Goal: Information Seeking & Learning: Learn about a topic

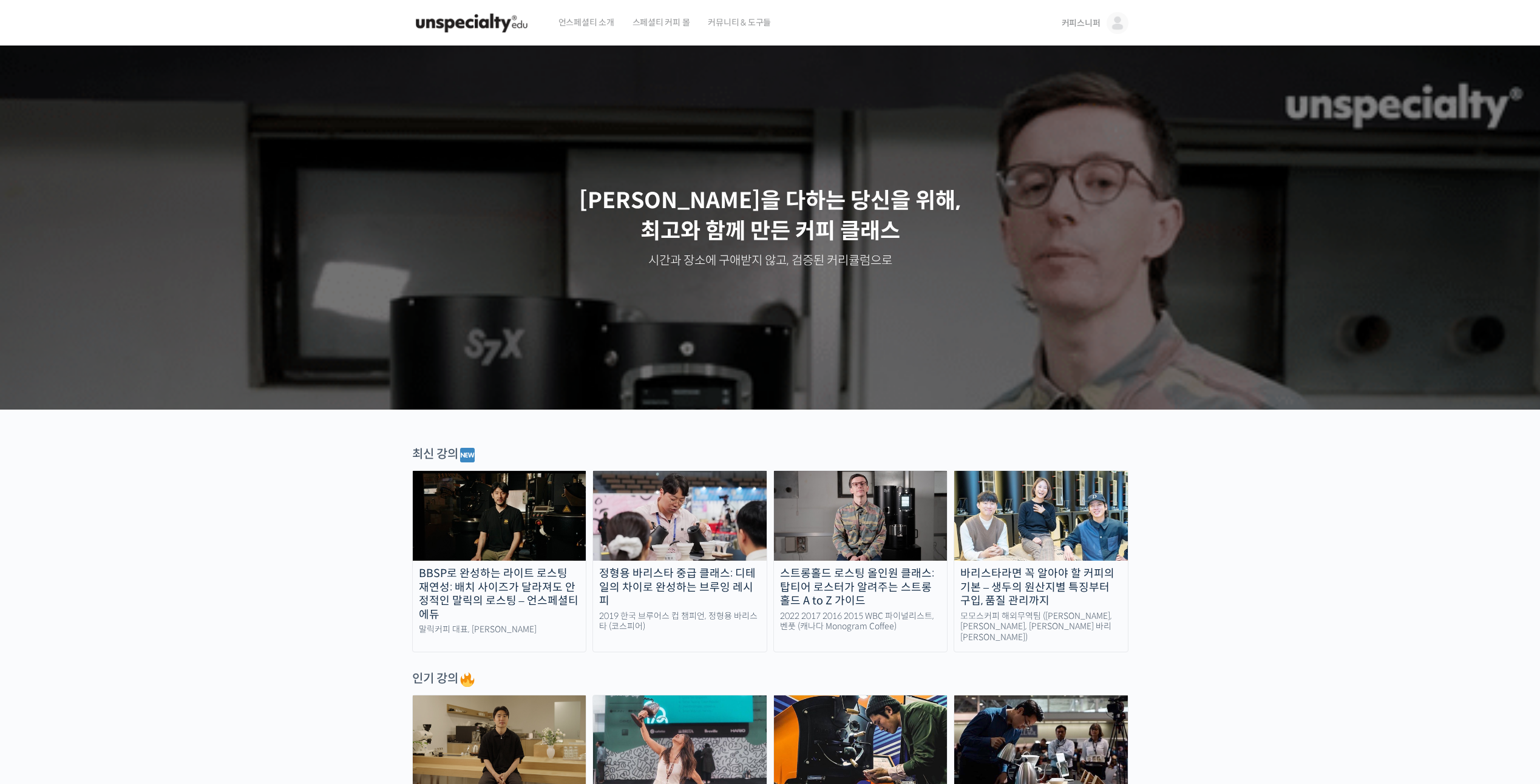
click at [525, 779] on img at bounding box center [499, 740] width 174 height 90
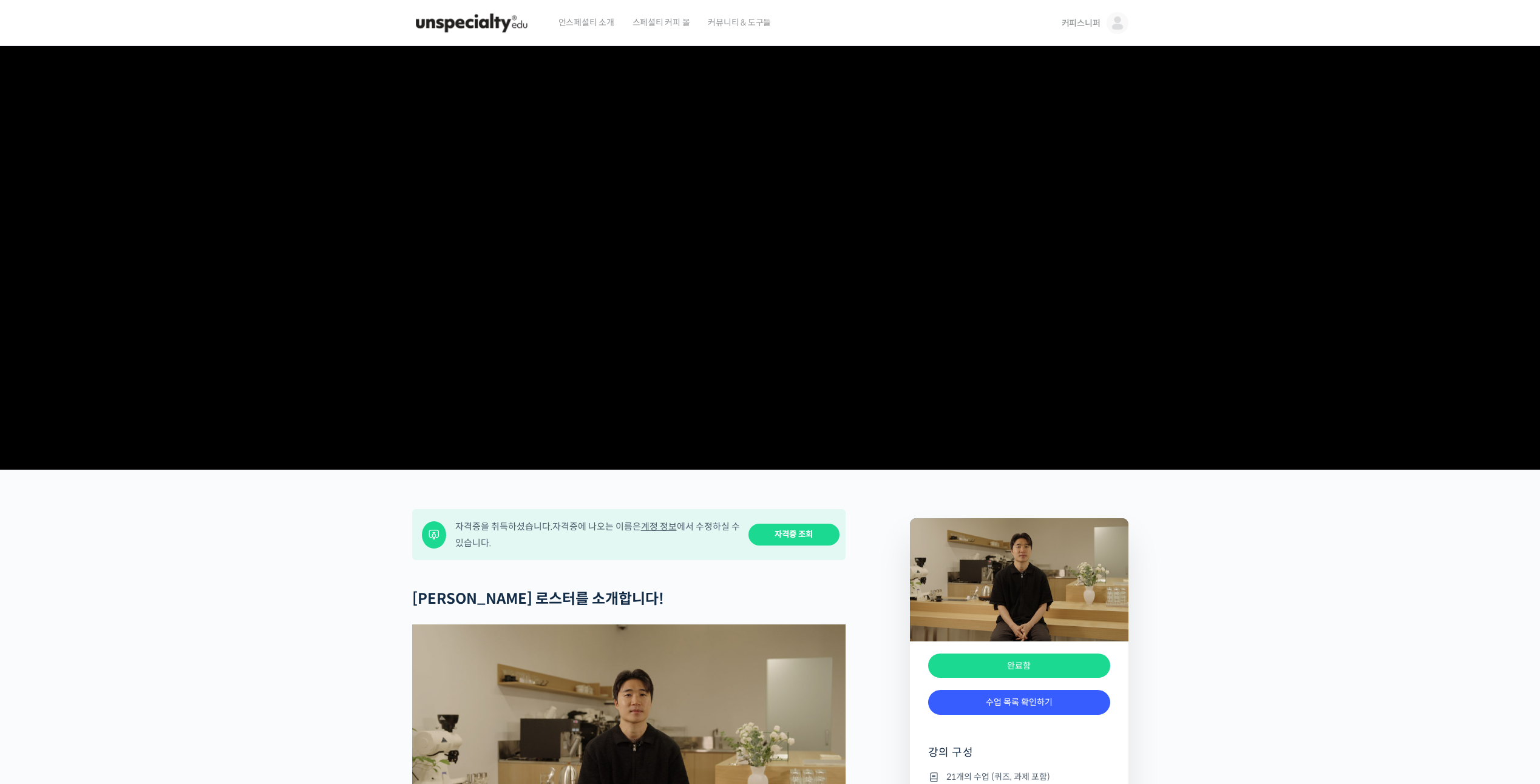
click at [652, 26] on span "스페셜티 커피 몰" at bounding box center [661, 22] width 58 height 46
click at [498, 39] on img at bounding box center [472, 23] width 119 height 36
click at [498, 33] on img at bounding box center [472, 23] width 119 height 36
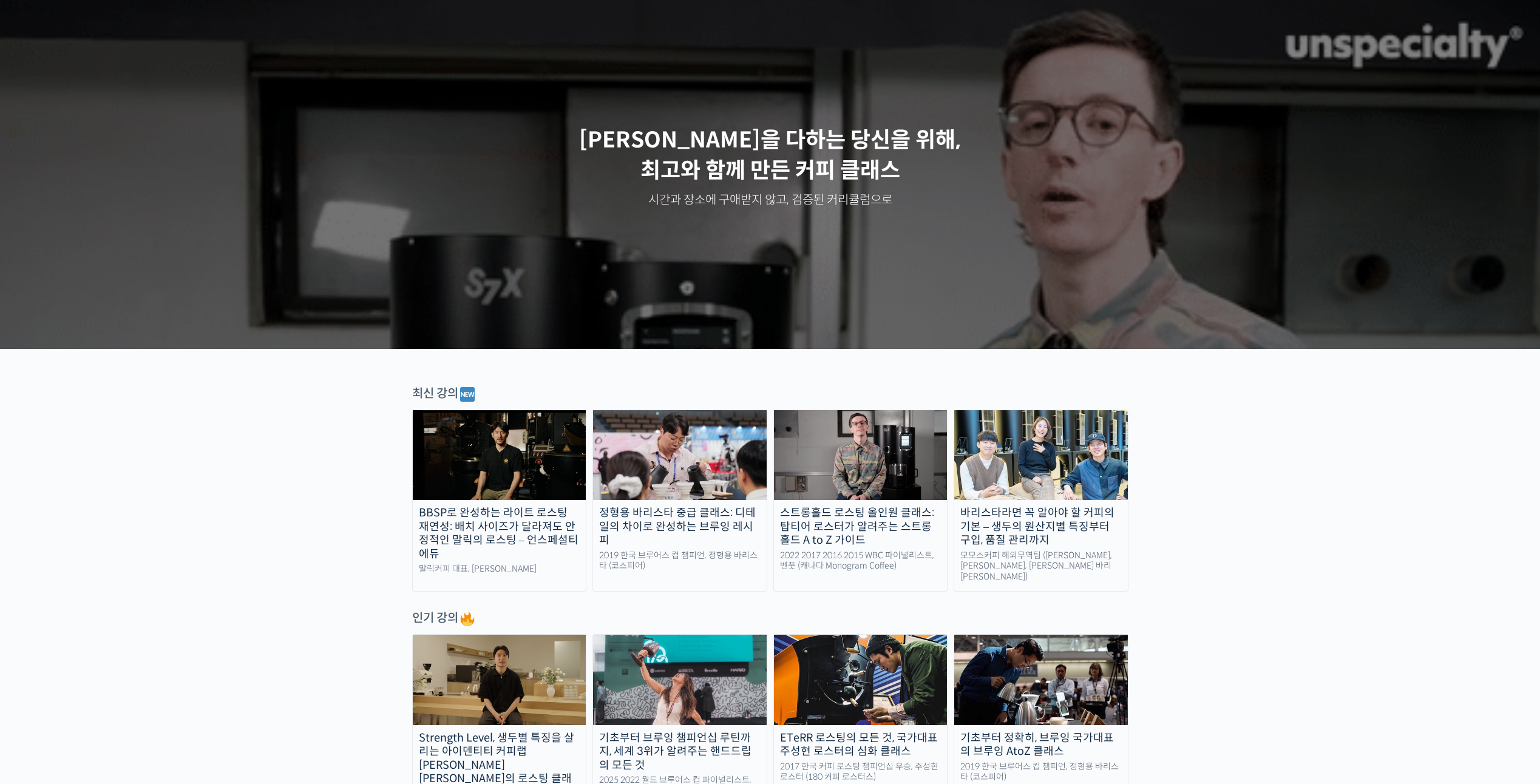
scroll to position [1742, 0]
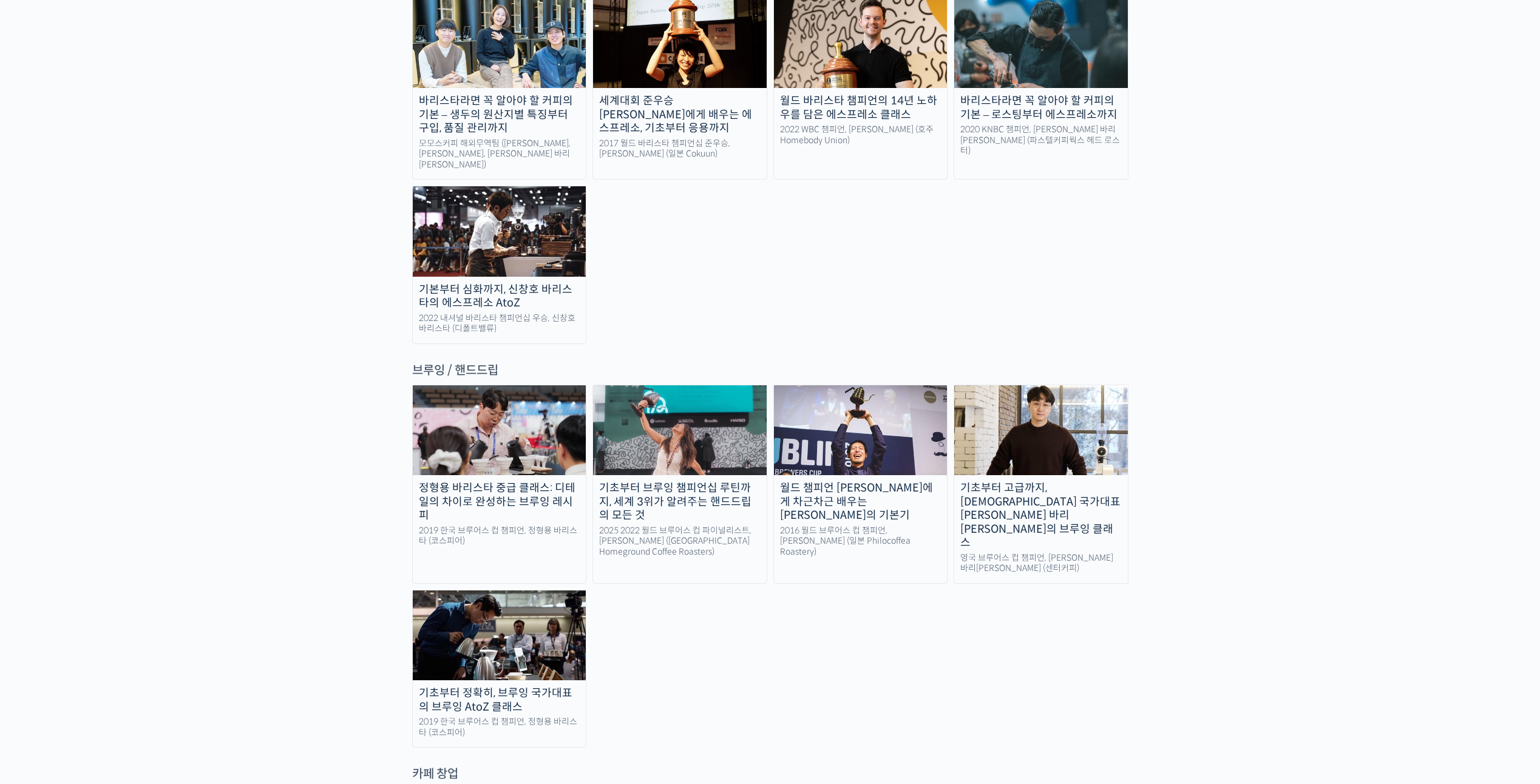
click at [864, 525] on div "2016 월드 브루어스 컵 챔피언, [PERSON_NAME] (일본 Philocoffea Roastery)" at bounding box center [860, 542] width 174 height 33
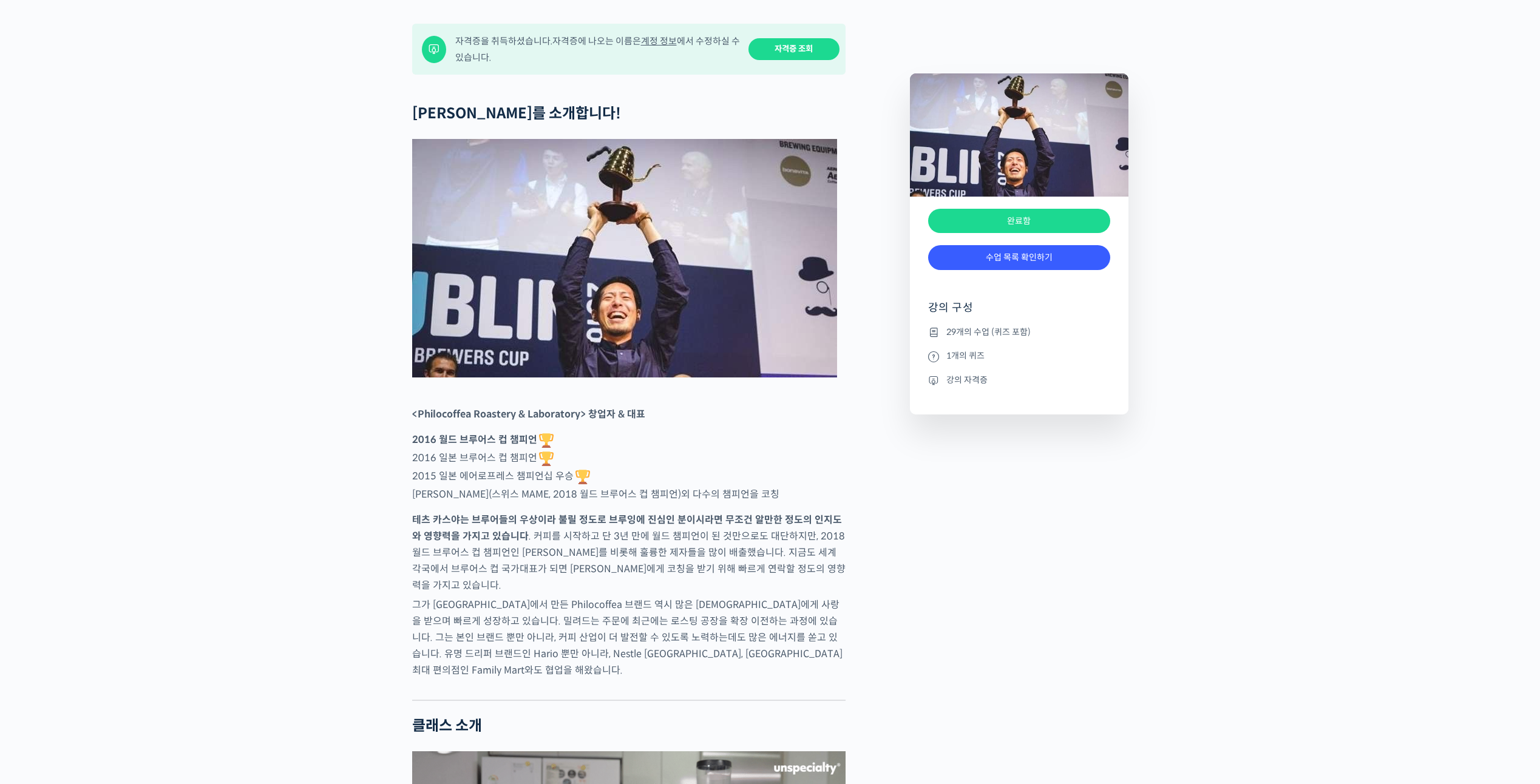
scroll to position [849, 0]
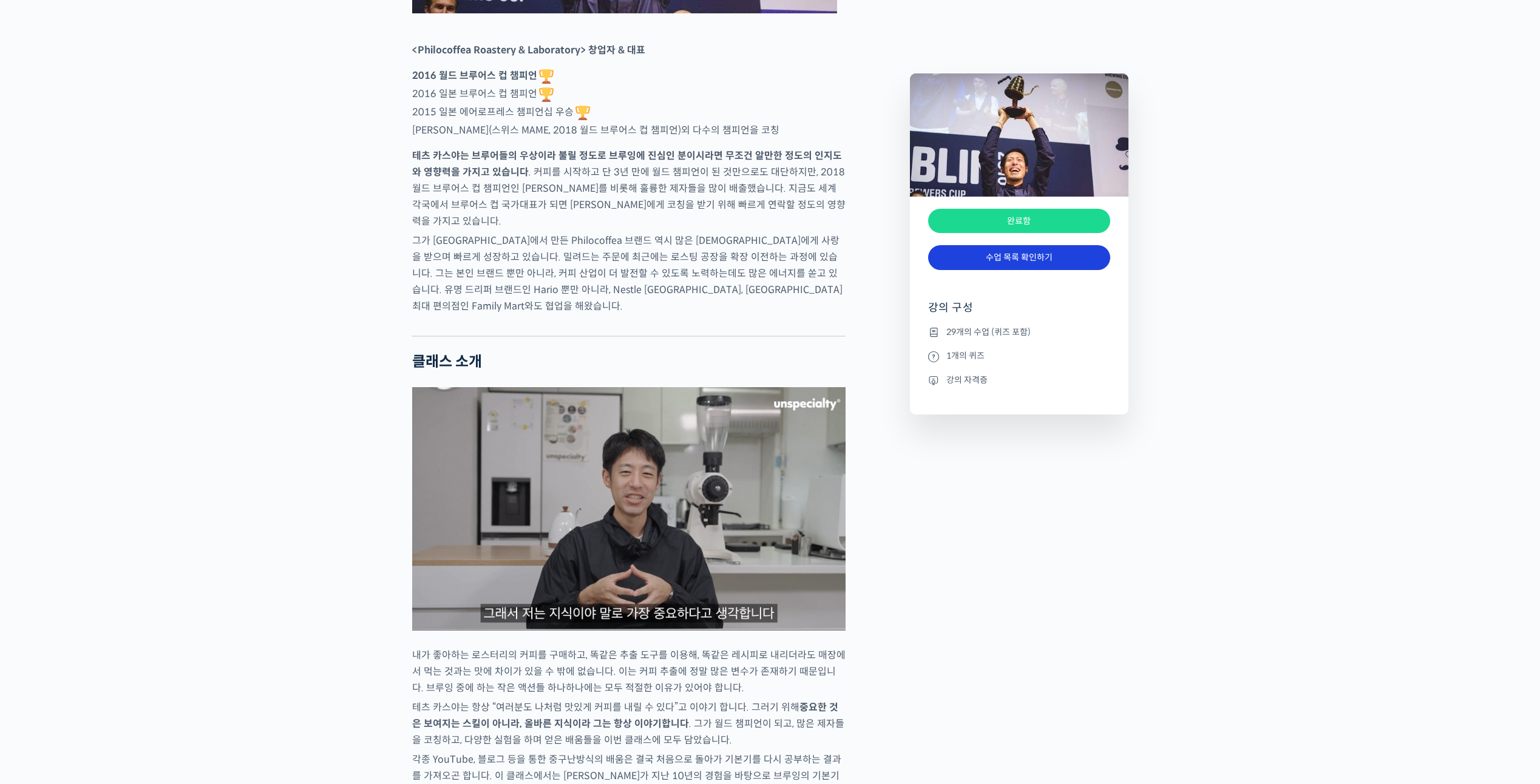
click at [1047, 256] on link "수업 목록 확인하기" at bounding box center [1019, 258] width 182 height 25
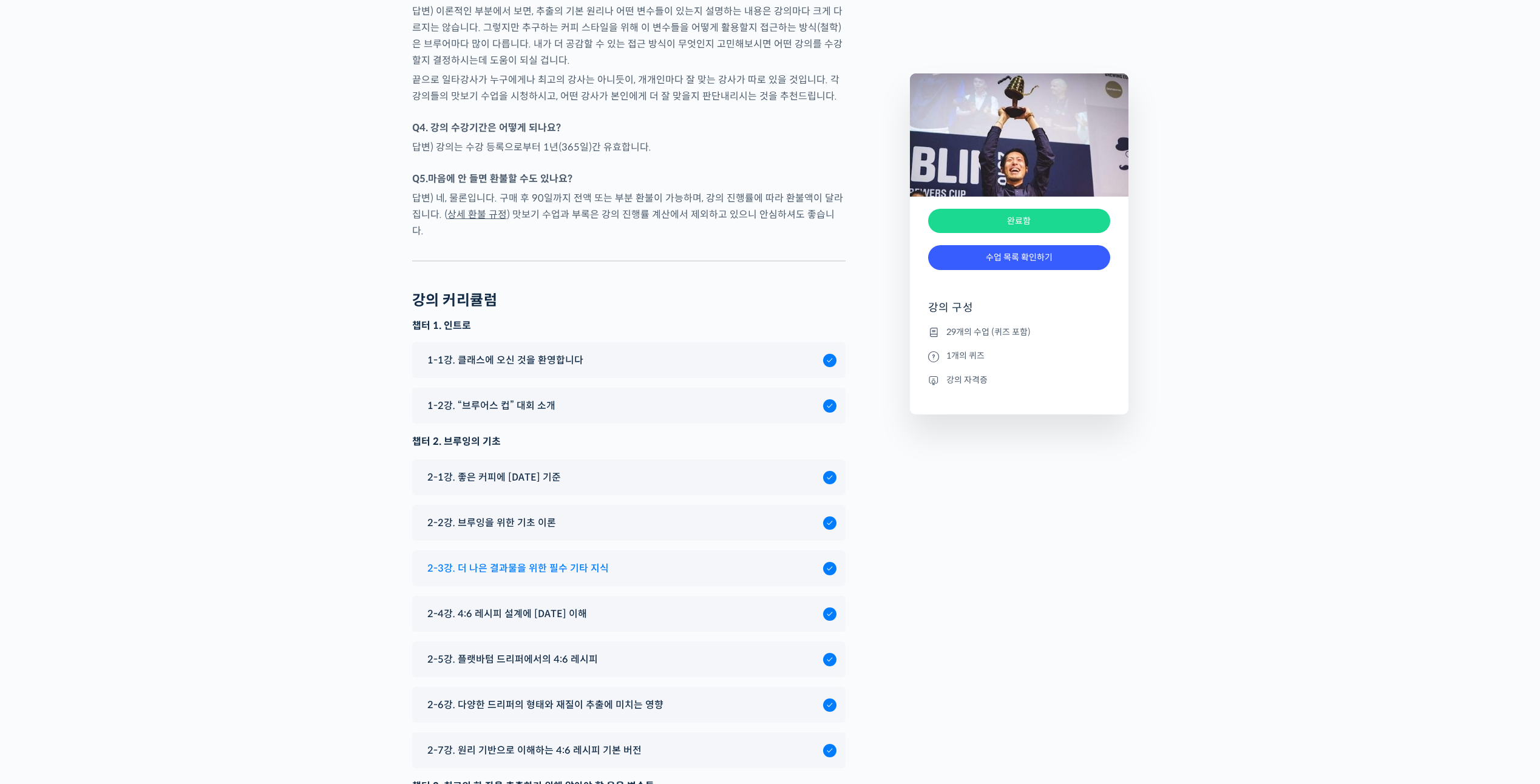
scroll to position [4986, 0]
click at [523, 353] on span "1-1강. 클래스에 오신 것을 환영합니다" at bounding box center [505, 361] width 156 height 16
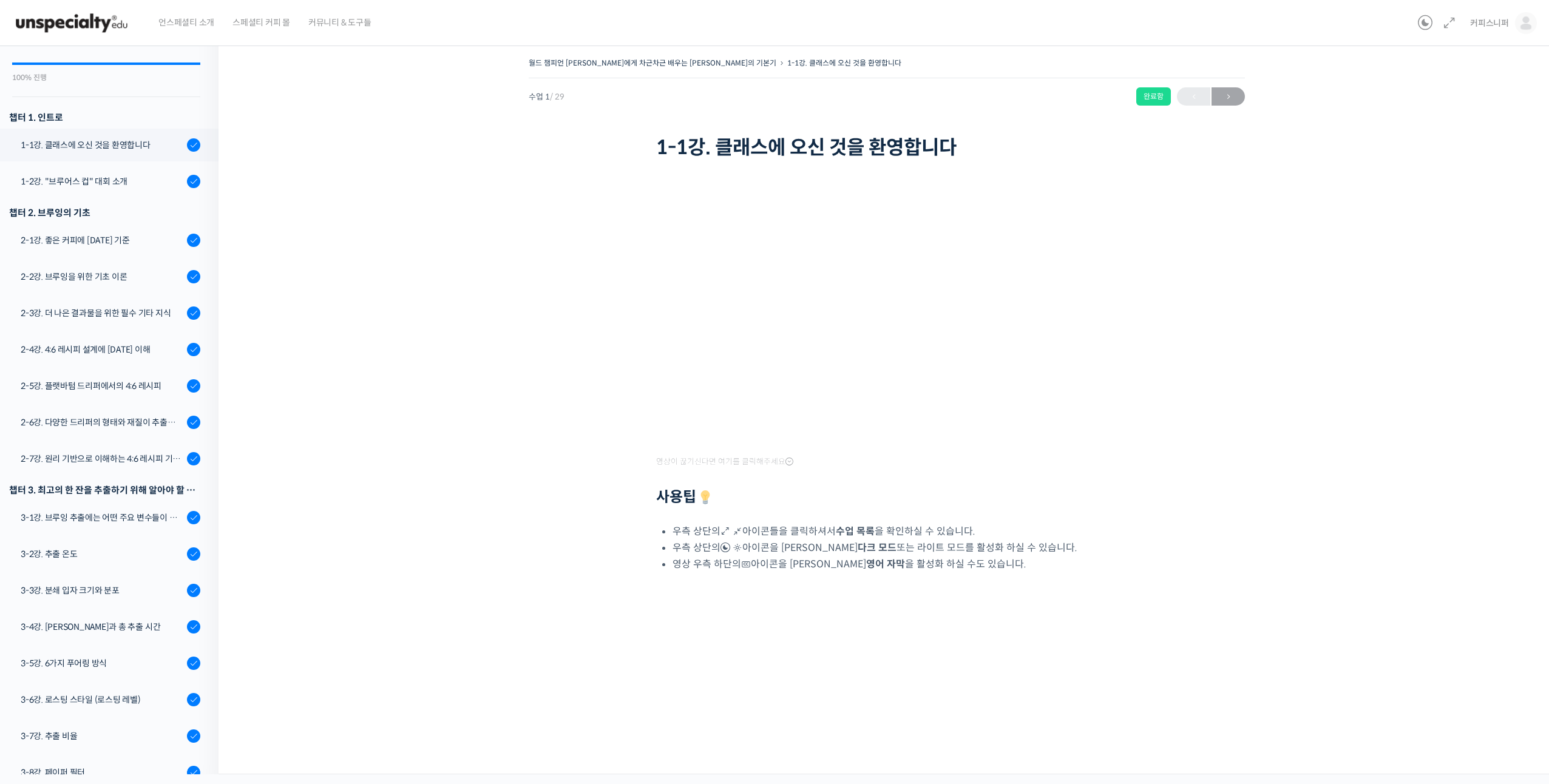
scroll to position [155, 0]
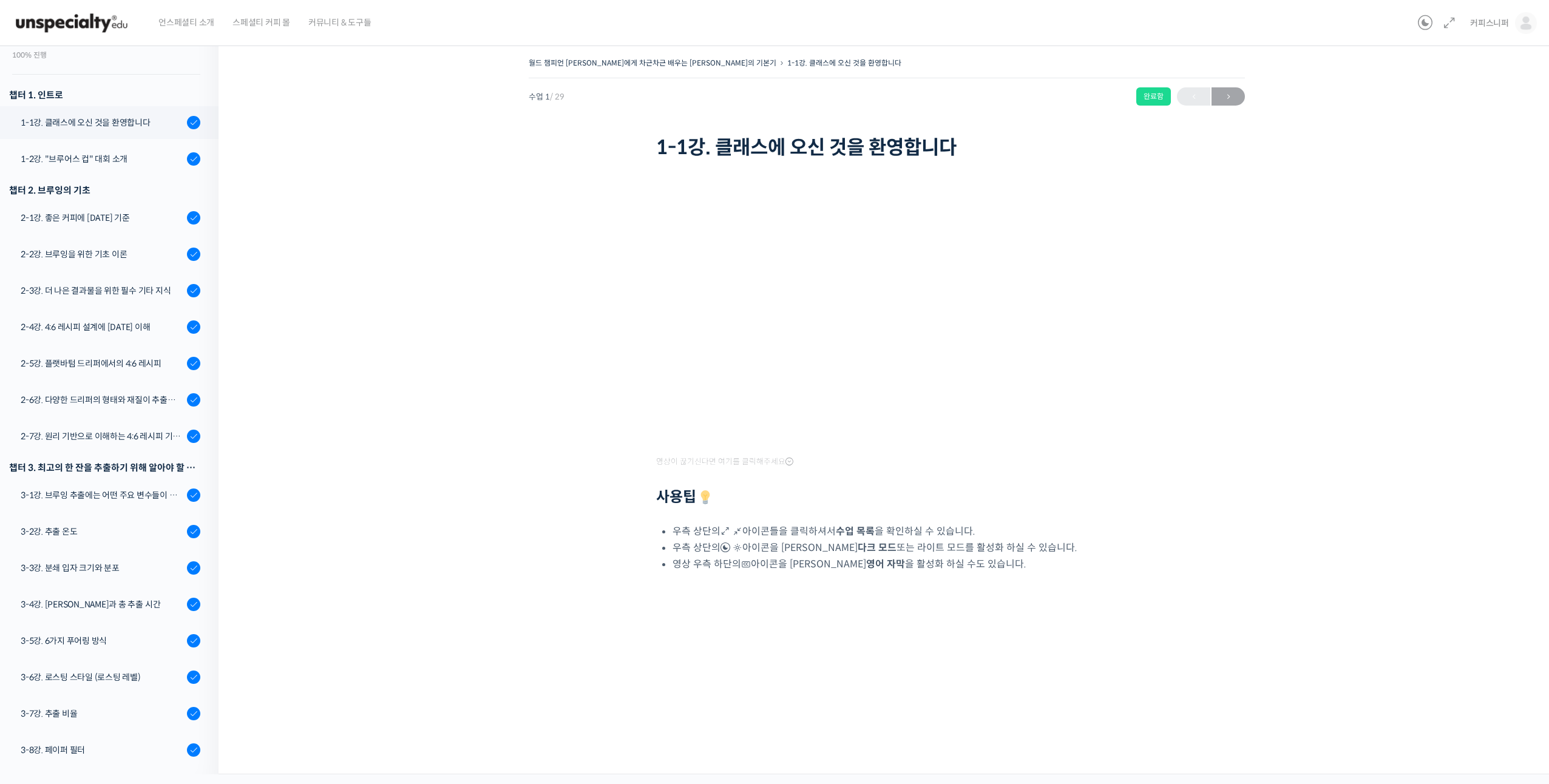
click at [1390, 408] on div "월드 챔피언 [PERSON_NAME]에게 차근차근 배우는 [PERSON_NAME]의 기본기 1-1강. 클래스에 오신 것을 환영합니다 완료함 수…" at bounding box center [887, 341] width 1215 height 573
